Goal: Check status

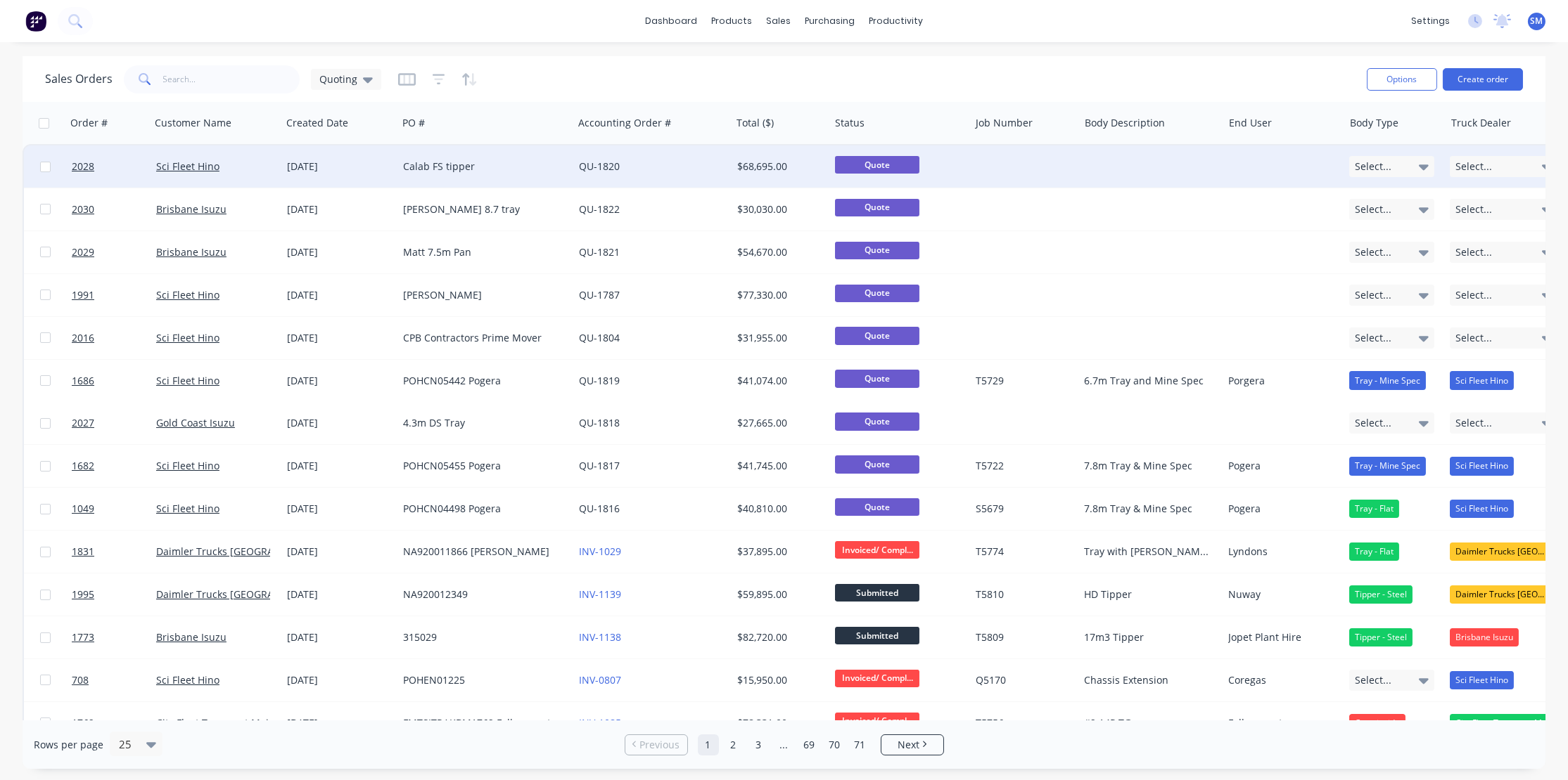
click at [447, 169] on div "Calab FS tipper" at bounding box center [481, 166] width 156 height 14
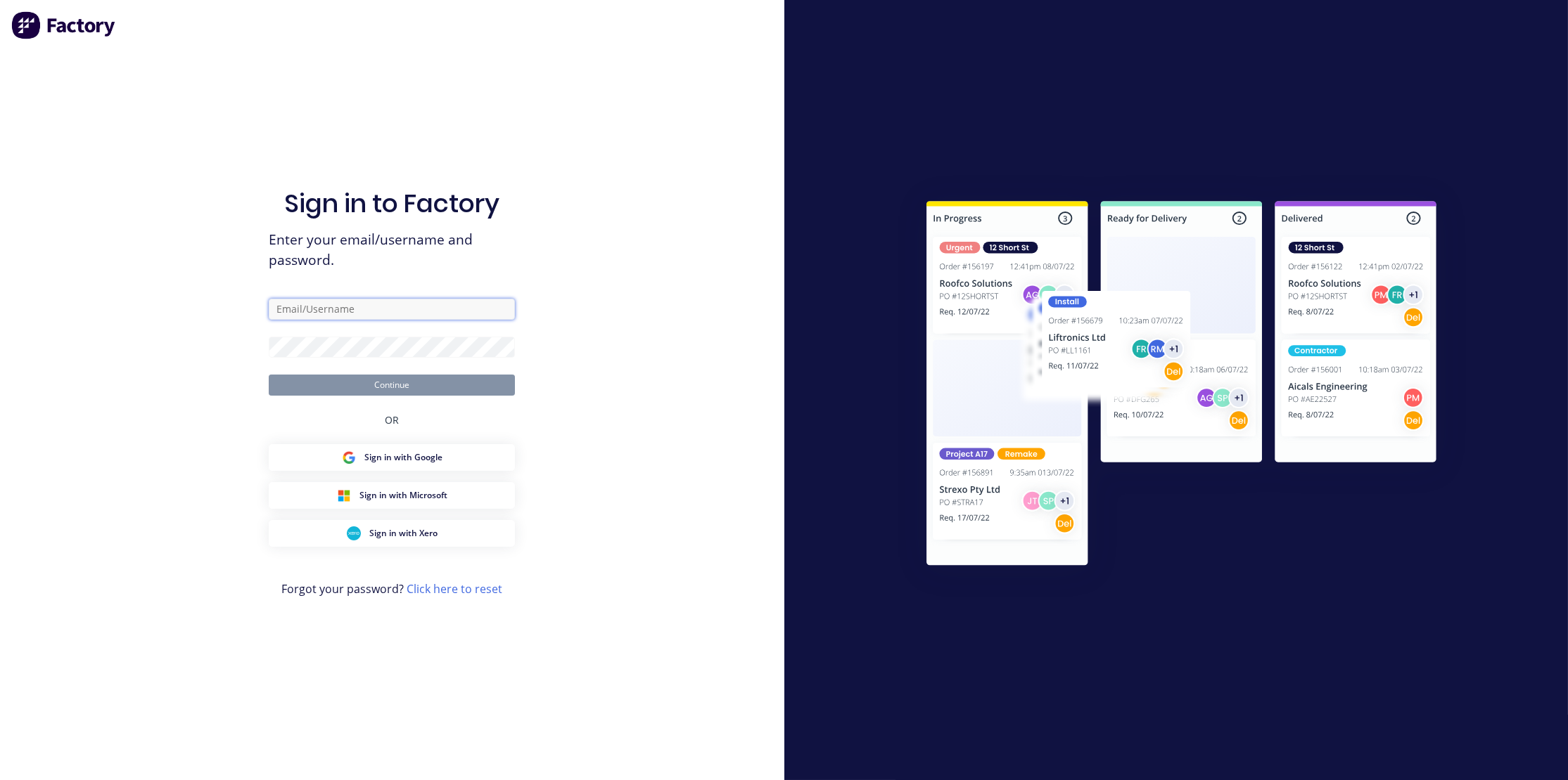
type input "[PERSON_NAME][EMAIL_ADDRESS][DOMAIN_NAME]"
click at [385, 389] on button "Continue" at bounding box center [392, 385] width 247 height 21
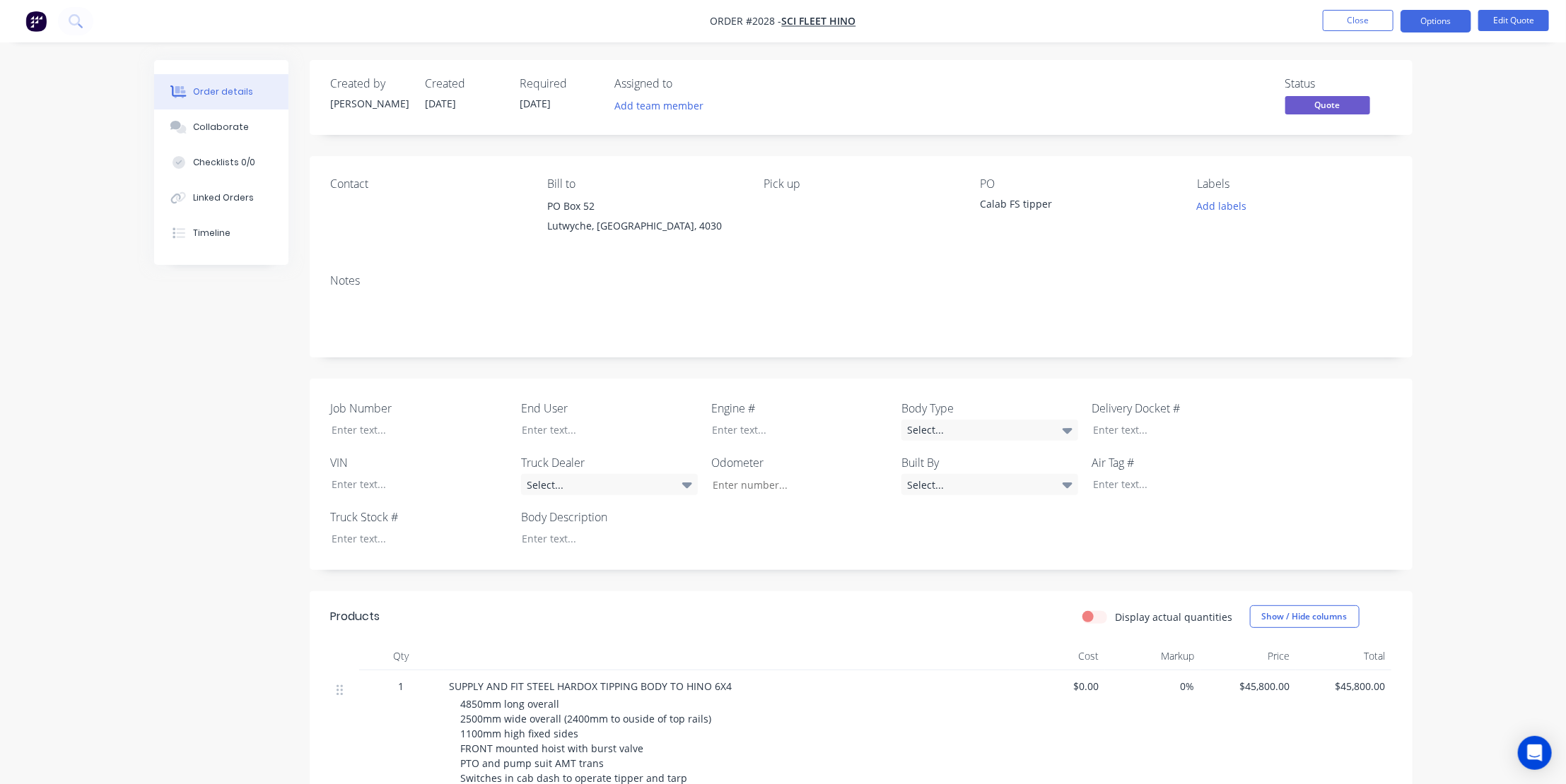
click at [1470, 360] on div "Order details Collaborate Checklists 0/0 Linked Orders Timeline Order details C…" at bounding box center [783, 750] width 1566 height 1501
click at [389, 226] on div "Contact" at bounding box center [427, 209] width 194 height 64
click at [1448, 230] on div "Order details Collaborate Checklists 0/0 Linked Orders Timeline Order details C…" at bounding box center [783, 750] width 1566 height 1501
click at [1102, 257] on div "Contact Bill to PO [GEOGRAPHIC_DATA] Pick up PO Calab FS tipper Labels Add labe…" at bounding box center [860, 209] width 1103 height 106
